Goal: Book appointment/travel/reservation

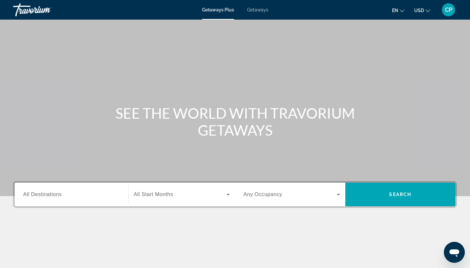
click at [421, 9] on span "USD" at bounding box center [419, 10] width 10 height 5
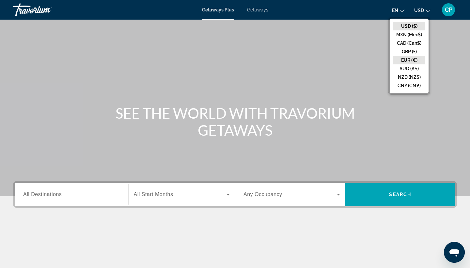
click at [409, 60] on button "EUR (€)" at bounding box center [409, 60] width 32 height 8
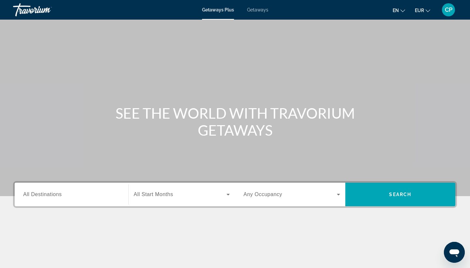
click at [401, 10] on icon "Change language" at bounding box center [402, 10] width 5 height 5
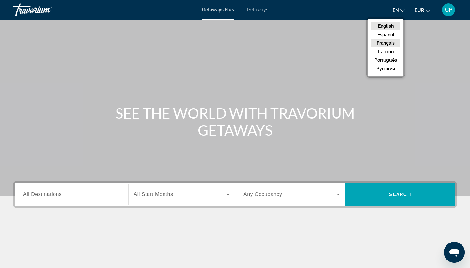
click at [393, 44] on button "Français" at bounding box center [385, 43] width 29 height 8
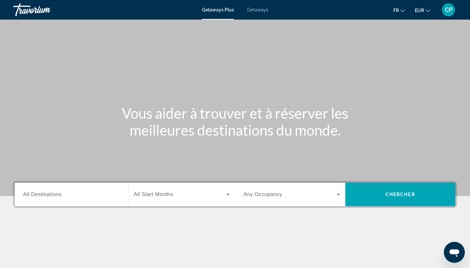
click at [92, 199] on div "Search widget" at bounding box center [71, 194] width 97 height 19
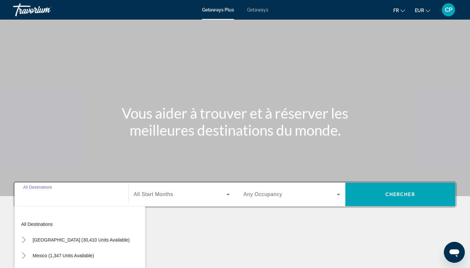
scroll to position [85, 0]
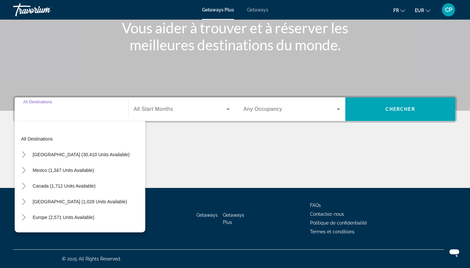
click at [66, 110] on input "Destination All Destinations" at bounding box center [71, 109] width 97 height 8
click at [66, 116] on div "Search widget" at bounding box center [71, 109] width 97 height 19
click at [66, 115] on div "Search widget" at bounding box center [71, 109] width 97 height 19
click at [50, 114] on div "Search widget" at bounding box center [71, 109] width 97 height 19
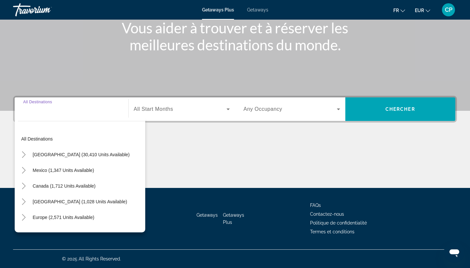
click at [253, 10] on span "Getaways" at bounding box center [257, 9] width 21 height 5
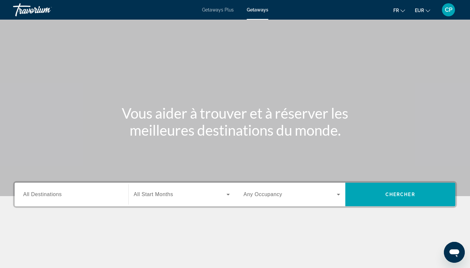
click at [67, 196] on input "Destination All Destinations" at bounding box center [71, 195] width 97 height 8
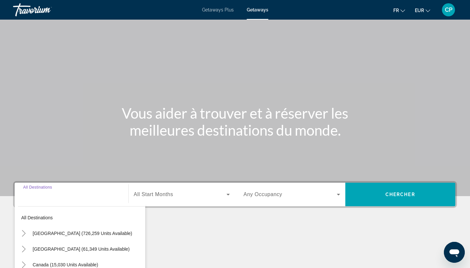
scroll to position [85, 0]
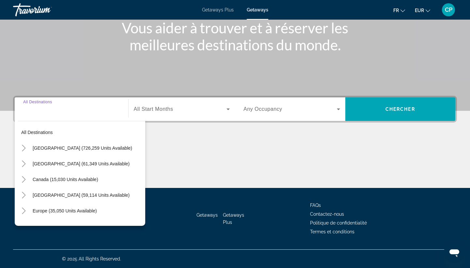
click at [61, 115] on div "Search widget" at bounding box center [71, 109] width 97 height 19
click at [67, 213] on span "Europe (35,050 units available)" at bounding box center [65, 210] width 64 height 5
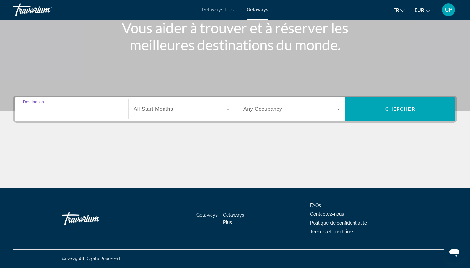
type input "**********"
click at [158, 114] on div "Search widget" at bounding box center [182, 109] width 96 height 18
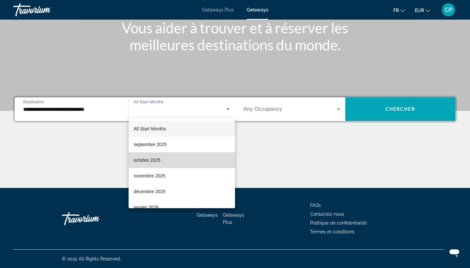
click at [165, 162] on mat-option "octobre 2025" at bounding box center [182, 160] width 107 height 16
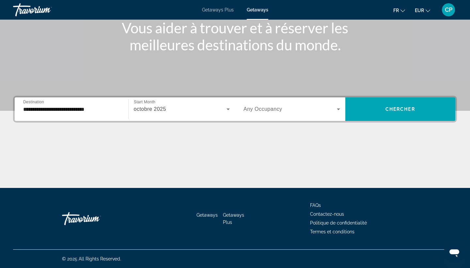
click at [264, 110] on span "Any Occupancy" at bounding box center [262, 109] width 39 height 6
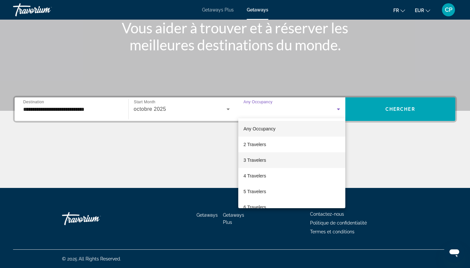
scroll to position [0, 0]
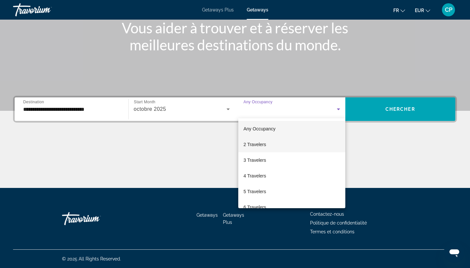
click at [274, 146] on mat-option "2 Travelers" at bounding box center [291, 144] width 107 height 16
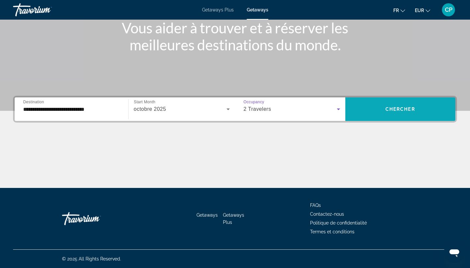
click at [374, 110] on span "Search widget" at bounding box center [400, 109] width 110 height 16
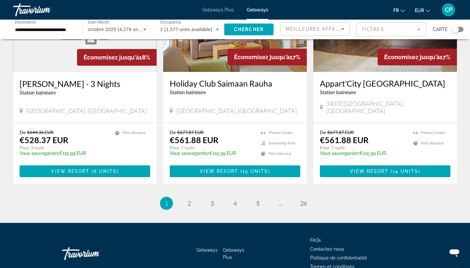
scroll to position [788, 0]
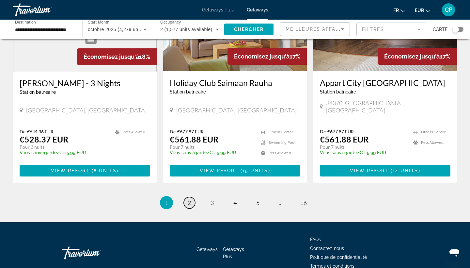
click at [189, 199] on span "2" at bounding box center [189, 202] width 3 height 7
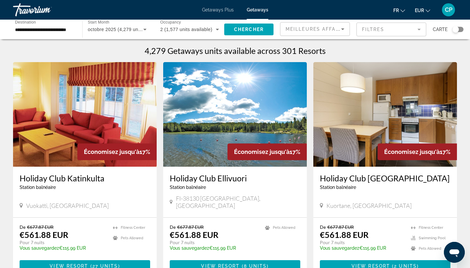
click at [384, 30] on mat-form-field "Filtres" at bounding box center [391, 30] width 70 height 14
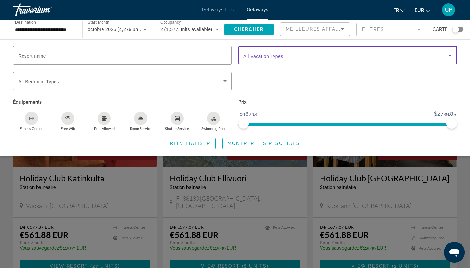
click at [247, 59] on span "Search widget" at bounding box center [345, 55] width 205 height 8
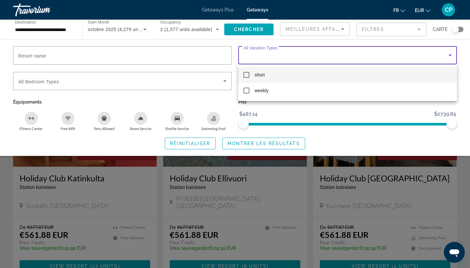
click at [247, 59] on div at bounding box center [235, 134] width 470 height 268
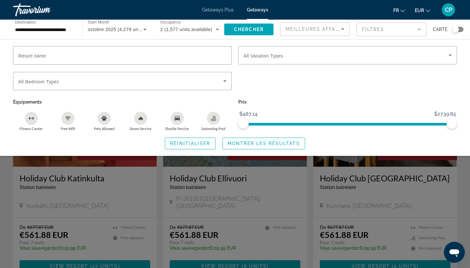
click at [216, 101] on p "Équipements" at bounding box center [122, 101] width 219 height 9
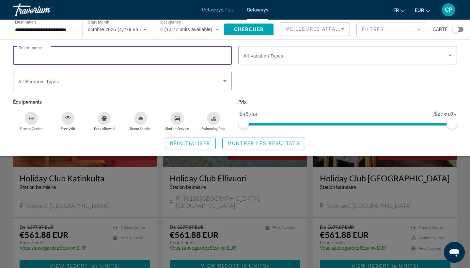
click at [193, 54] on input "Resort name" at bounding box center [122, 56] width 208 height 8
click at [351, 11] on div "fr English Español Français Italiano Português русский EUR USD ($) MXN (Mex$) C…" at bounding box center [366, 10] width 182 height 14
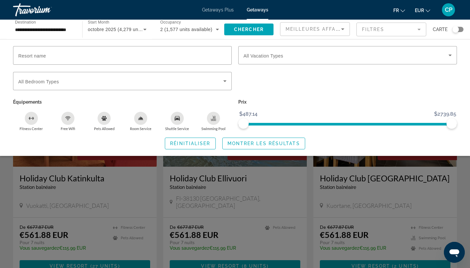
click at [46, 11] on div "Travorium" at bounding box center [45, 9] width 65 height 17
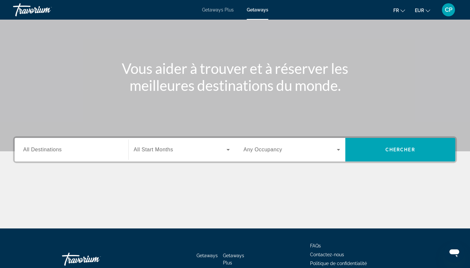
scroll to position [37, 0]
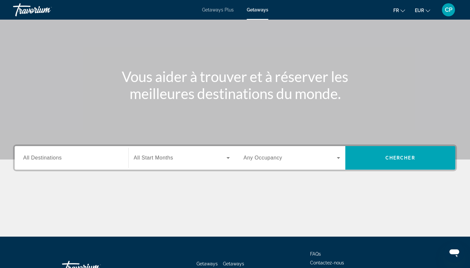
click at [98, 161] on input "Destination All Destinations" at bounding box center [71, 158] width 97 height 8
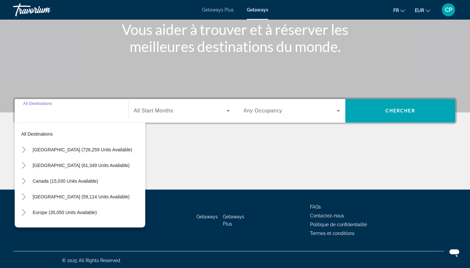
scroll to position [85, 0]
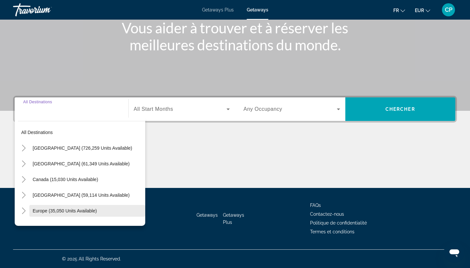
click at [86, 209] on span "Europe (35,050 units available)" at bounding box center [65, 210] width 64 height 5
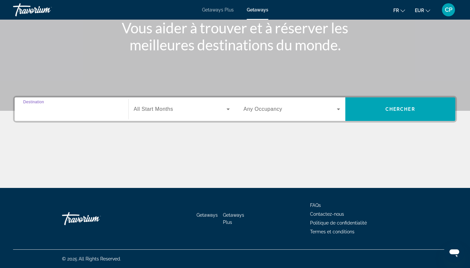
type input "**********"
click at [201, 107] on span "Search widget" at bounding box center [180, 109] width 93 height 8
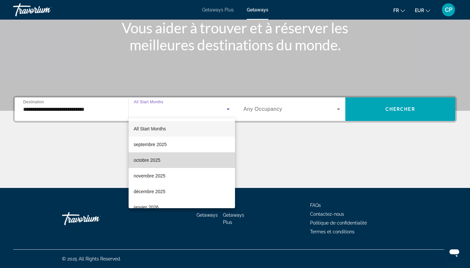
click at [177, 162] on mat-option "octobre 2025" at bounding box center [182, 160] width 107 height 16
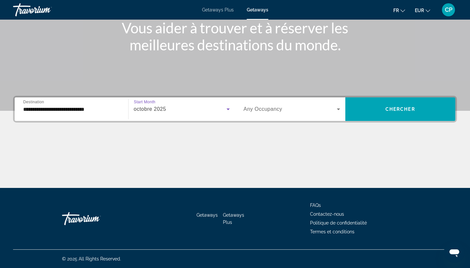
click at [281, 110] on span "Any Occupancy" at bounding box center [262, 109] width 39 height 6
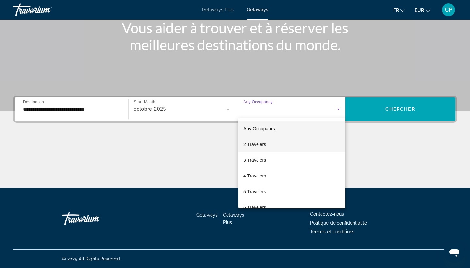
click at [282, 148] on mat-option "2 Travelers" at bounding box center [291, 144] width 107 height 16
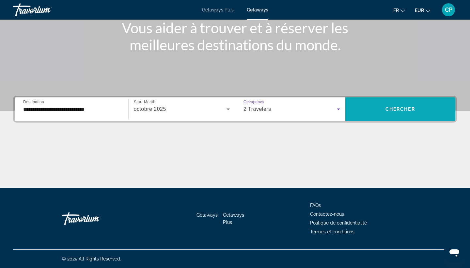
click at [391, 108] on span "Chercher" at bounding box center [400, 108] width 30 height 5
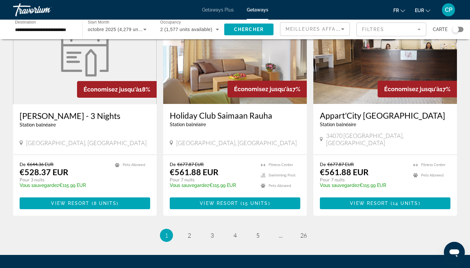
scroll to position [758, 0]
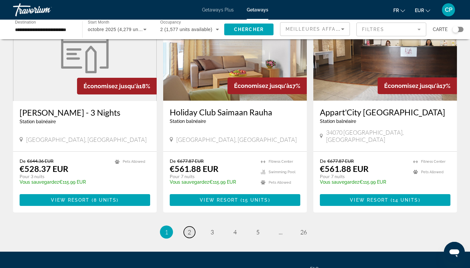
click at [189, 228] on span "2" at bounding box center [189, 231] width 3 height 7
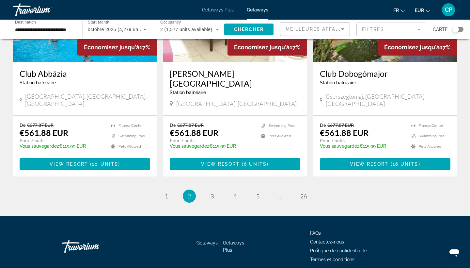
scroll to position [787, 0]
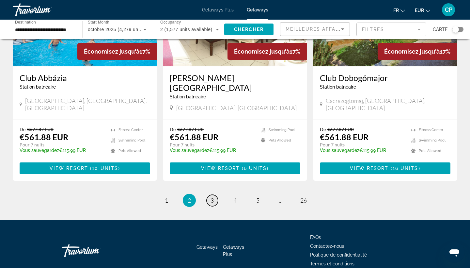
click at [214, 196] on span "3" at bounding box center [211, 199] width 3 height 7
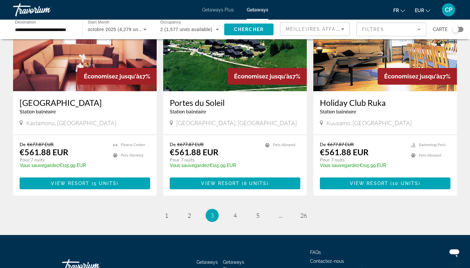
scroll to position [757, 0]
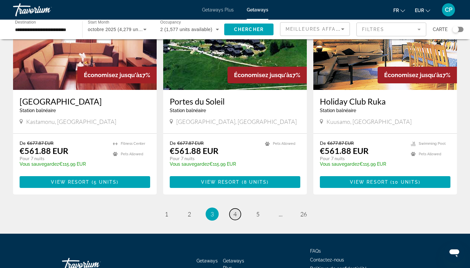
click at [236, 210] on span "4" at bounding box center [234, 213] width 3 height 7
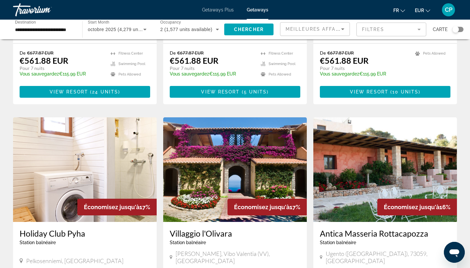
scroll to position [398, 0]
